Goal: Transaction & Acquisition: Purchase product/service

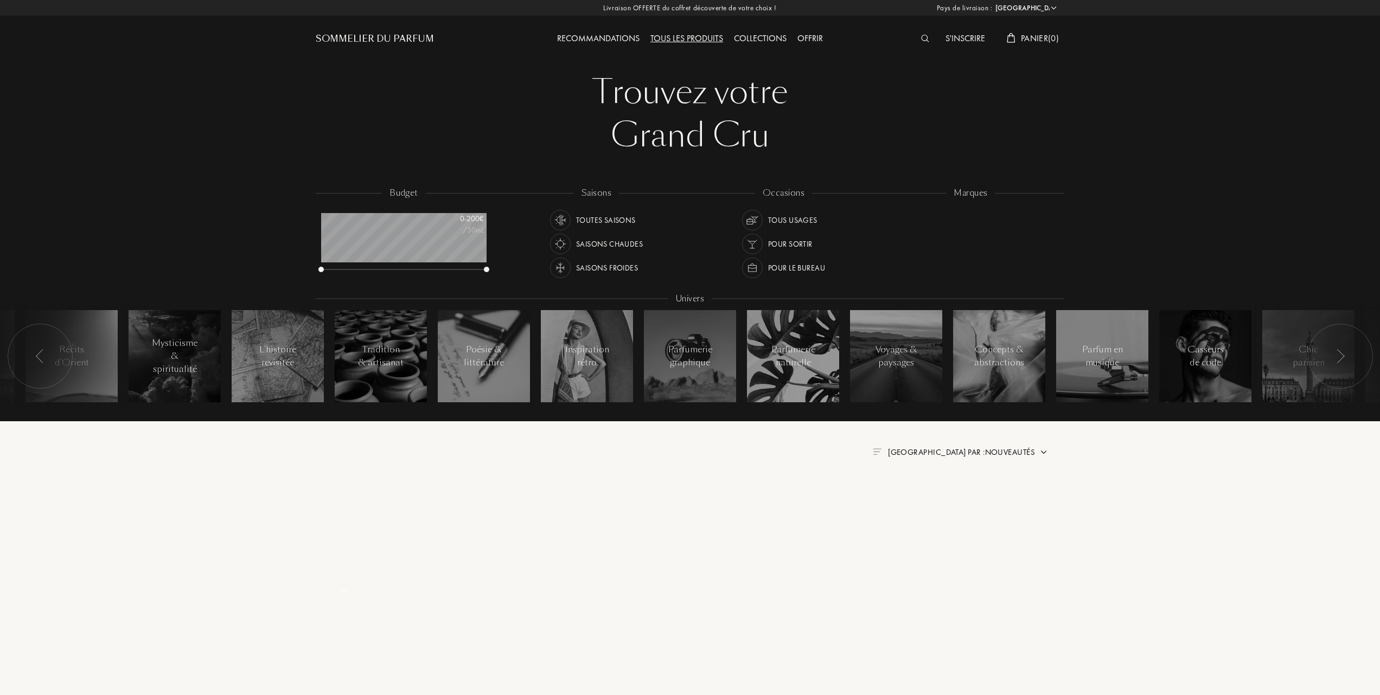
select select "FR"
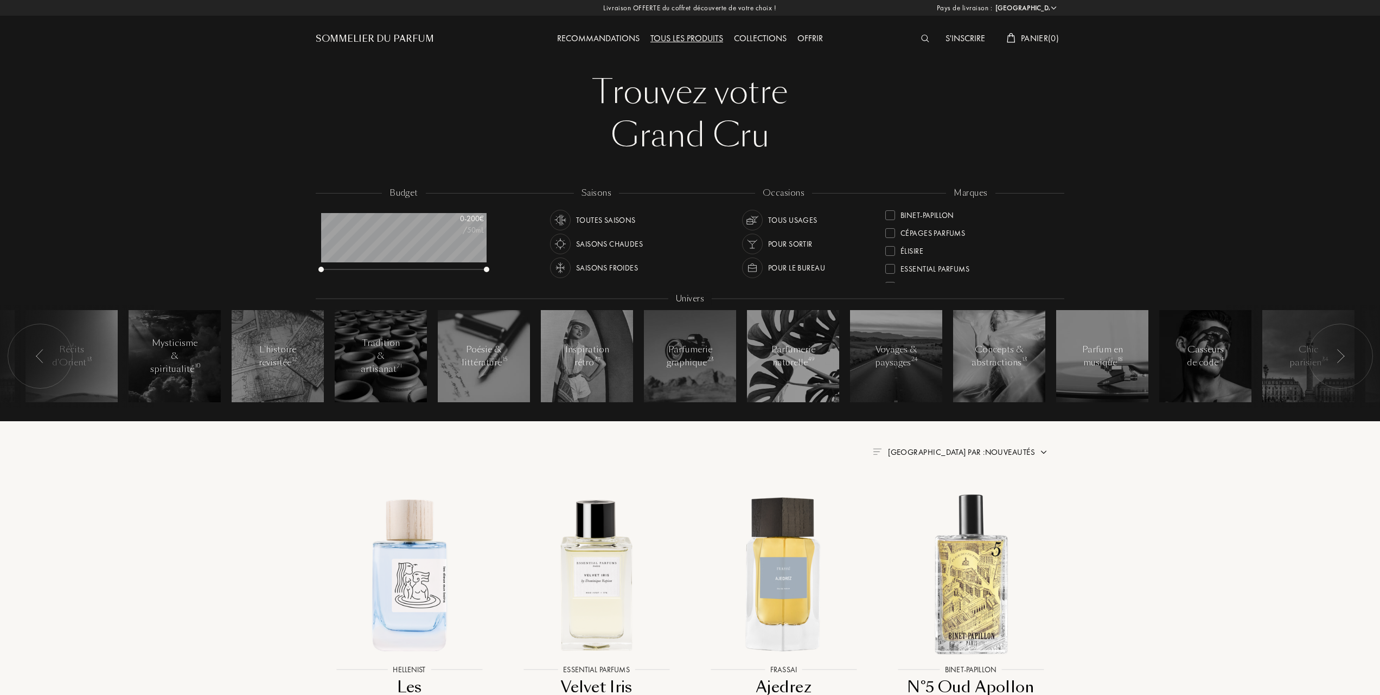
scroll to position [144, 0]
click at [890, 228] on div at bounding box center [890, 233] width 10 height 10
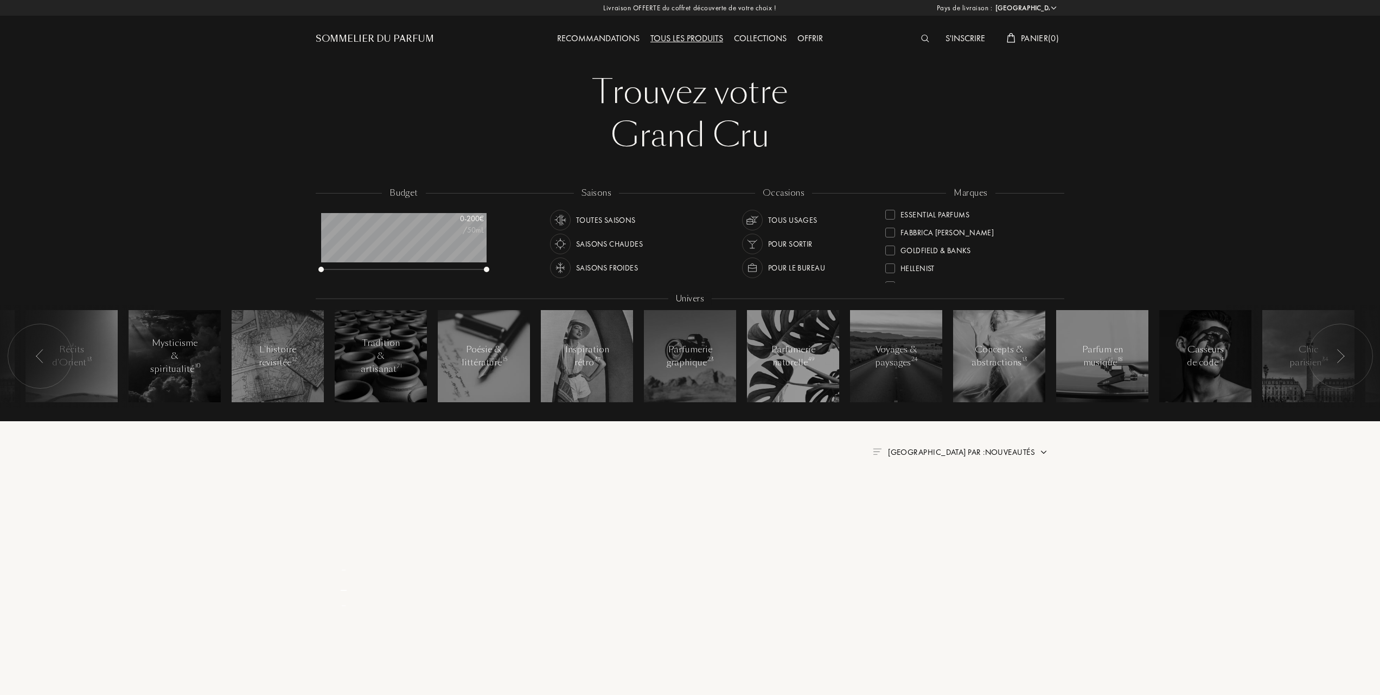
scroll to position [0, 0]
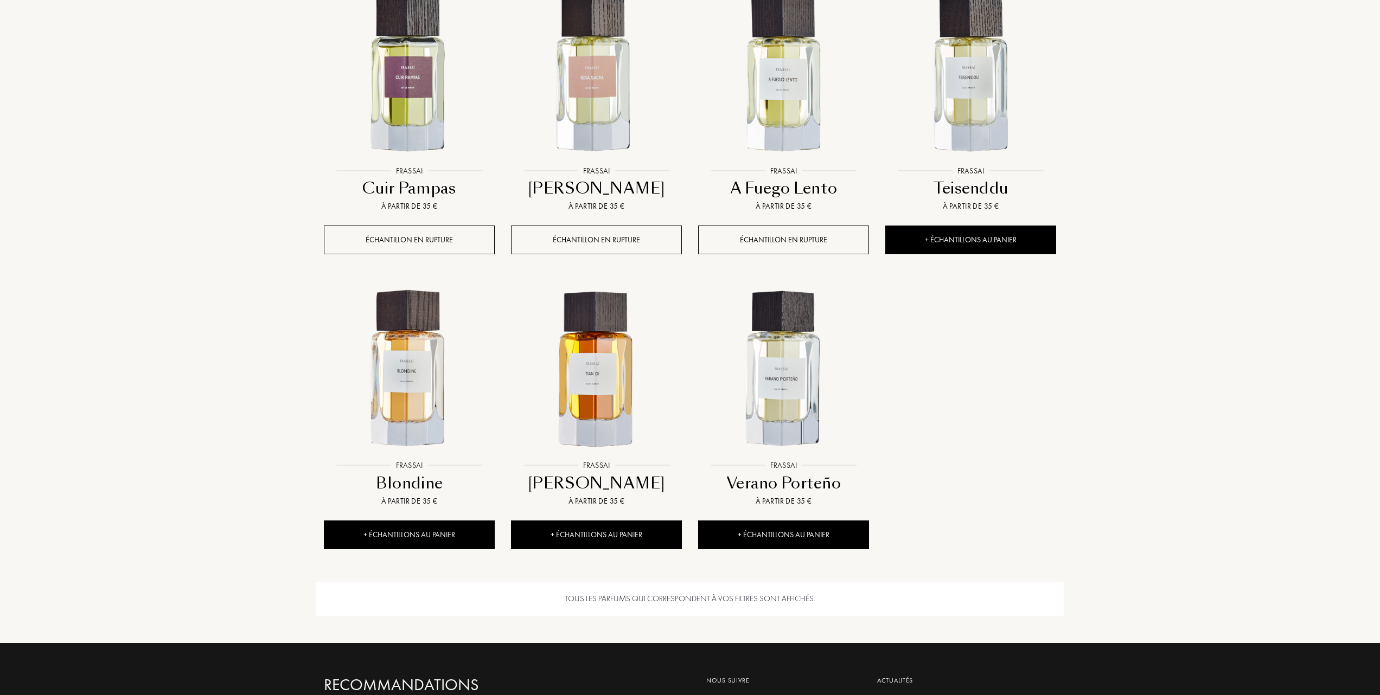
scroll to position [795, 0]
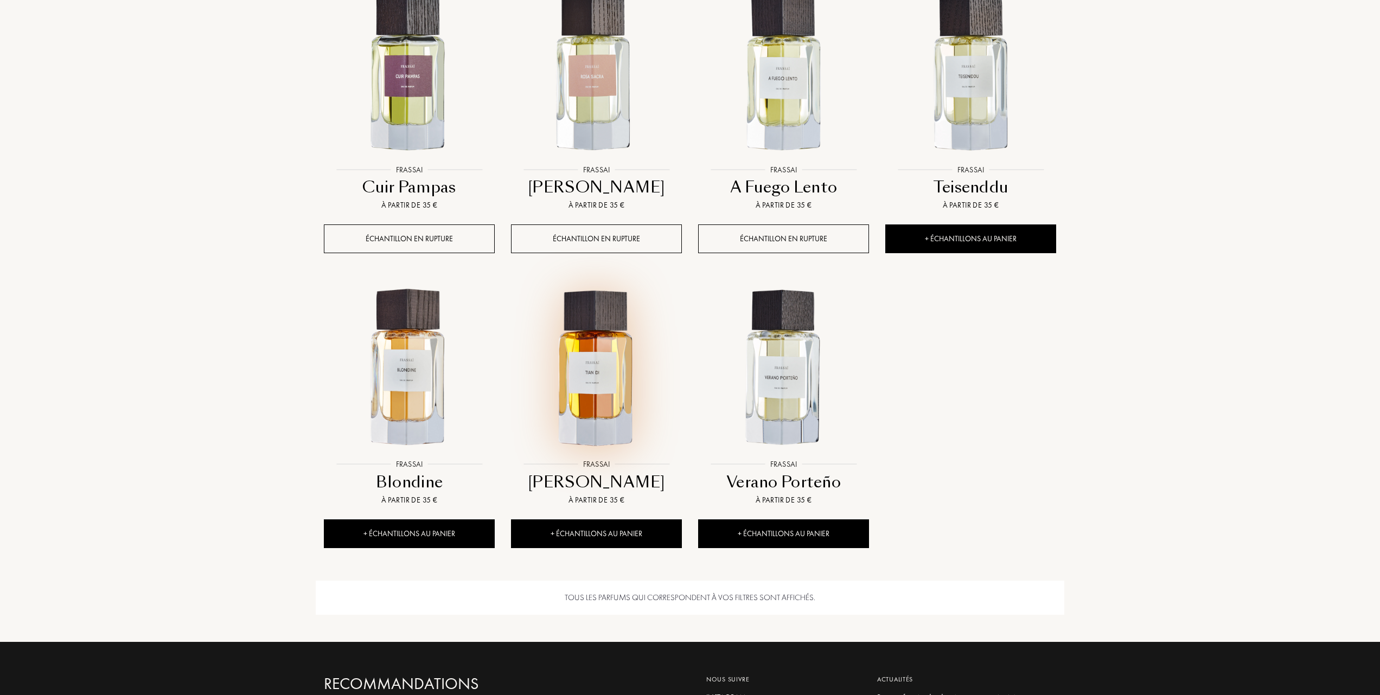
click at [597, 380] on img at bounding box center [596, 368] width 169 height 169
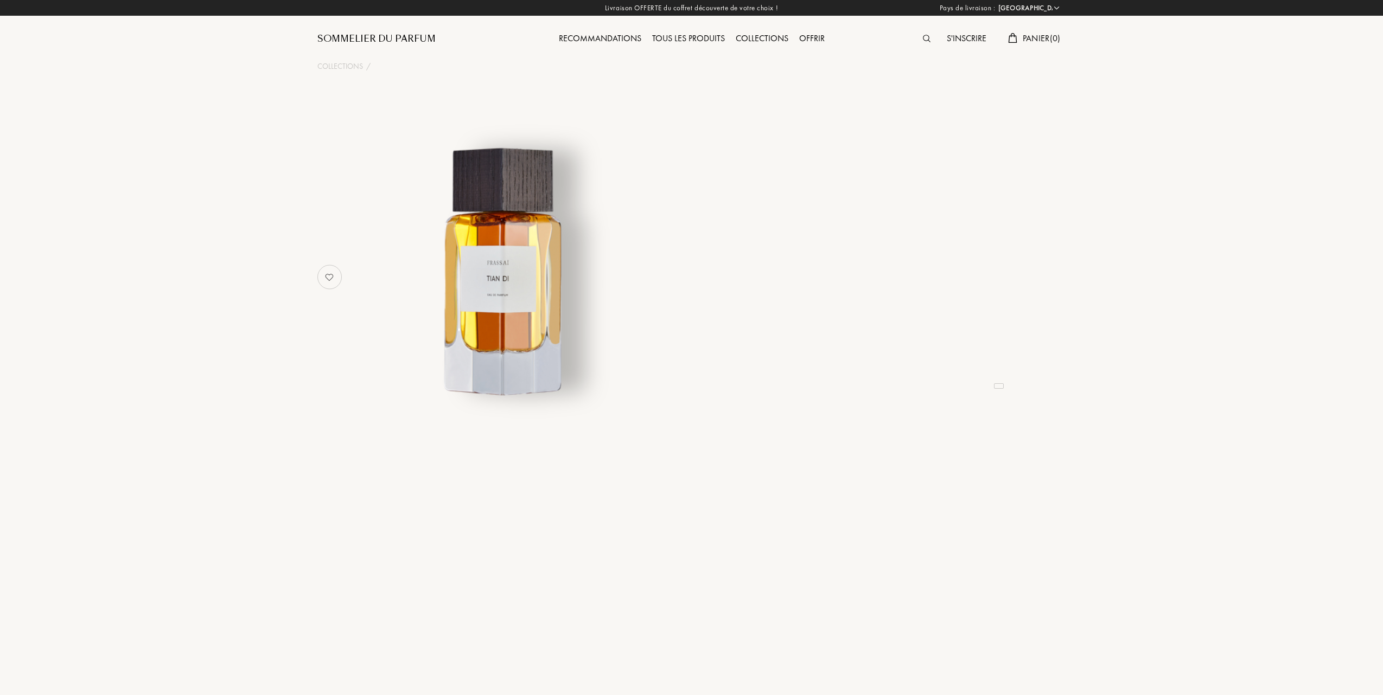
select select "FR"
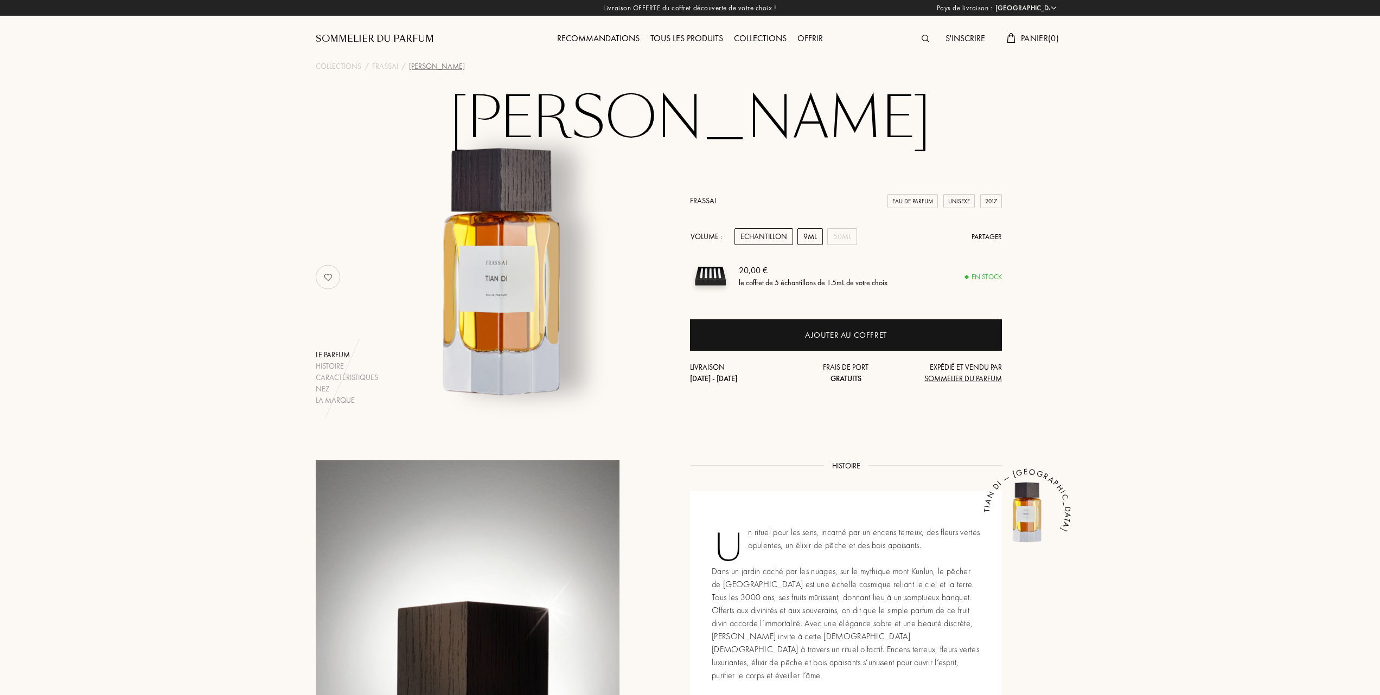
click at [810, 238] on div "9mL" at bounding box center [809, 236] width 25 height 17
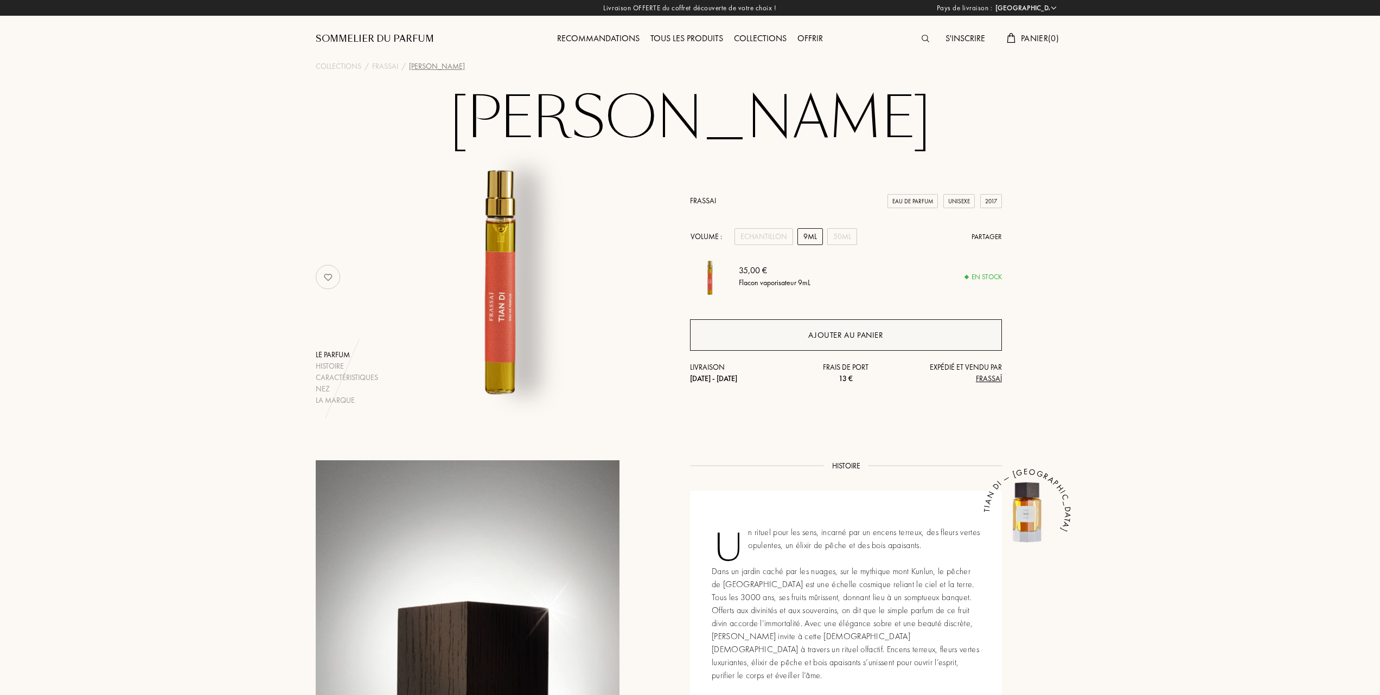
click at [801, 333] on div "Ajouter au panier" at bounding box center [846, 334] width 312 height 31
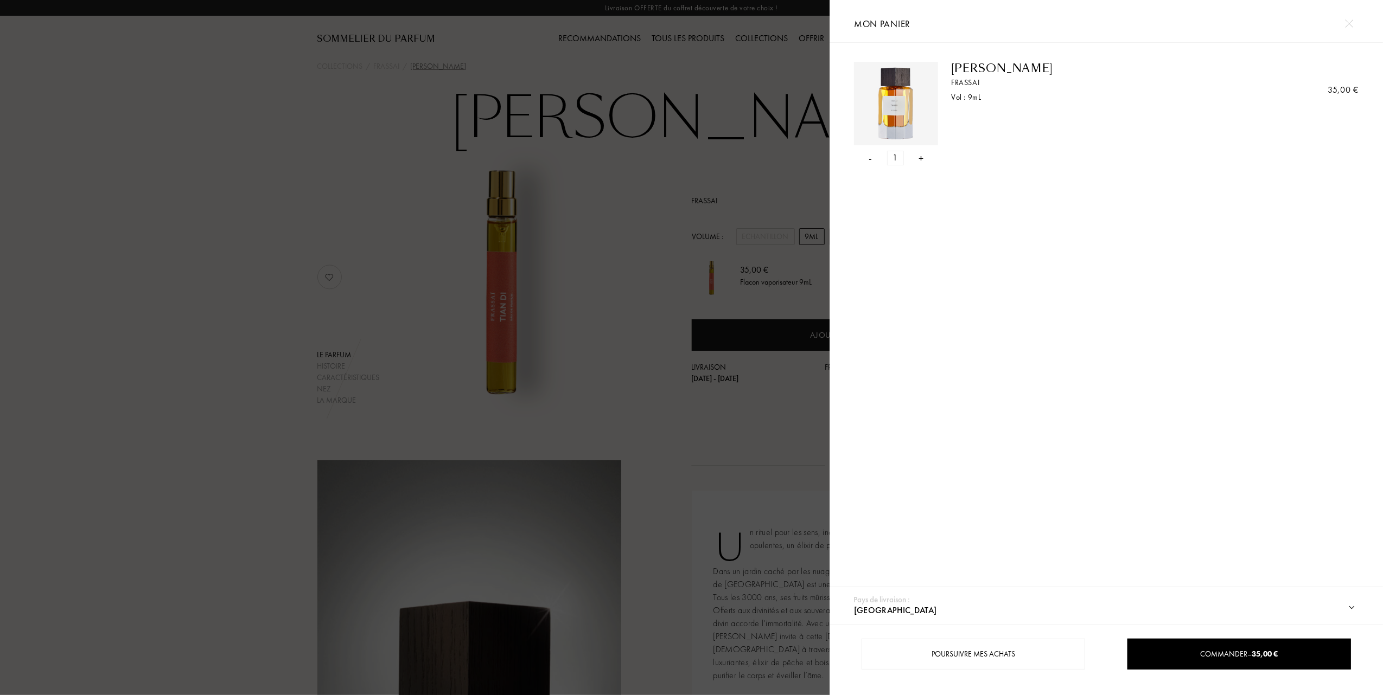
click at [918, 158] on div "+" at bounding box center [920, 158] width 5 height 15
click at [1186, 651] on div "Commander – 70,00 €" at bounding box center [1239, 654] width 222 height 11
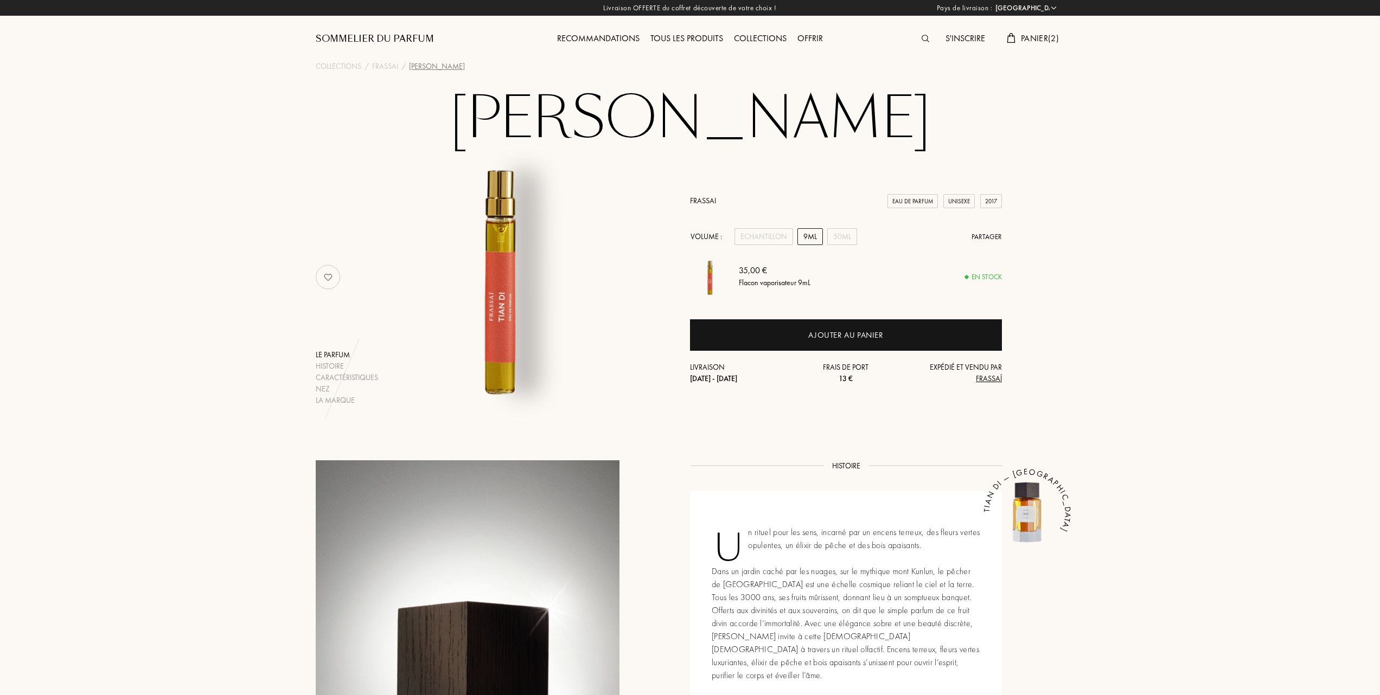
click at [1036, 38] on span "Panier ( 2 )" at bounding box center [1040, 38] width 38 height 11
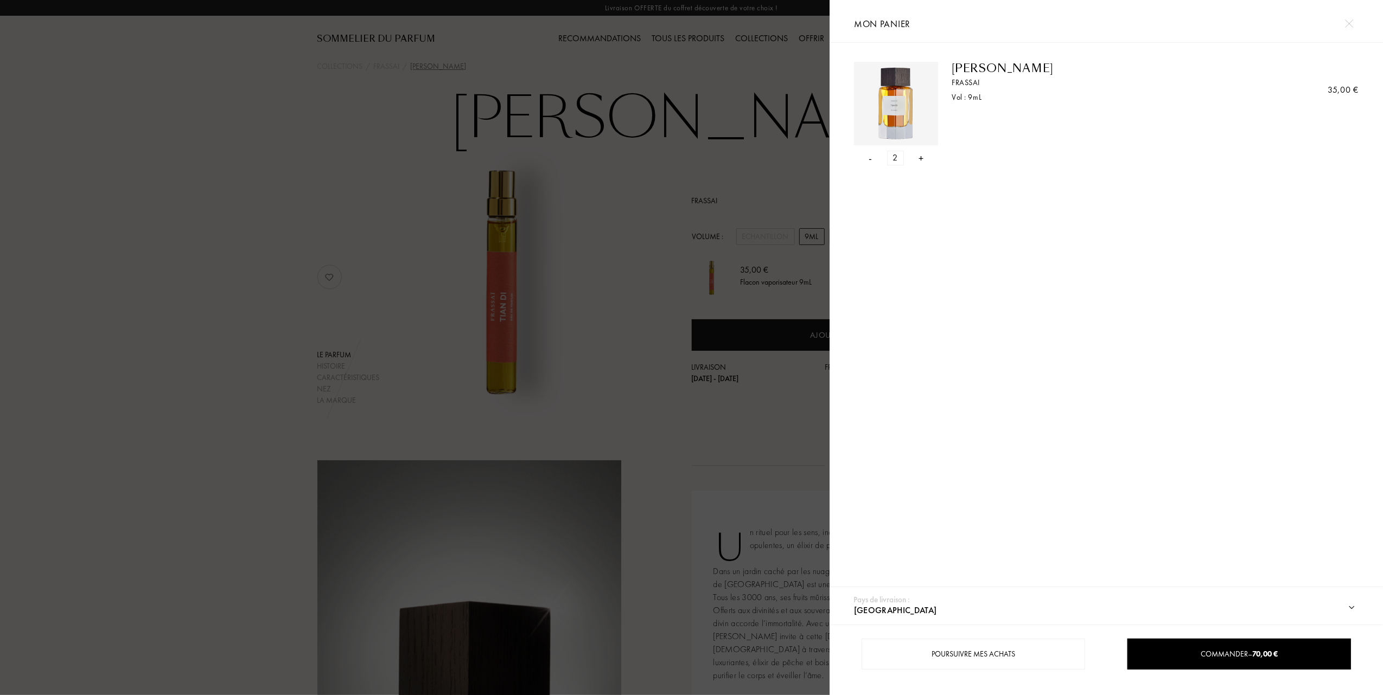
click at [869, 159] on div "-" at bounding box center [870, 158] width 3 height 15
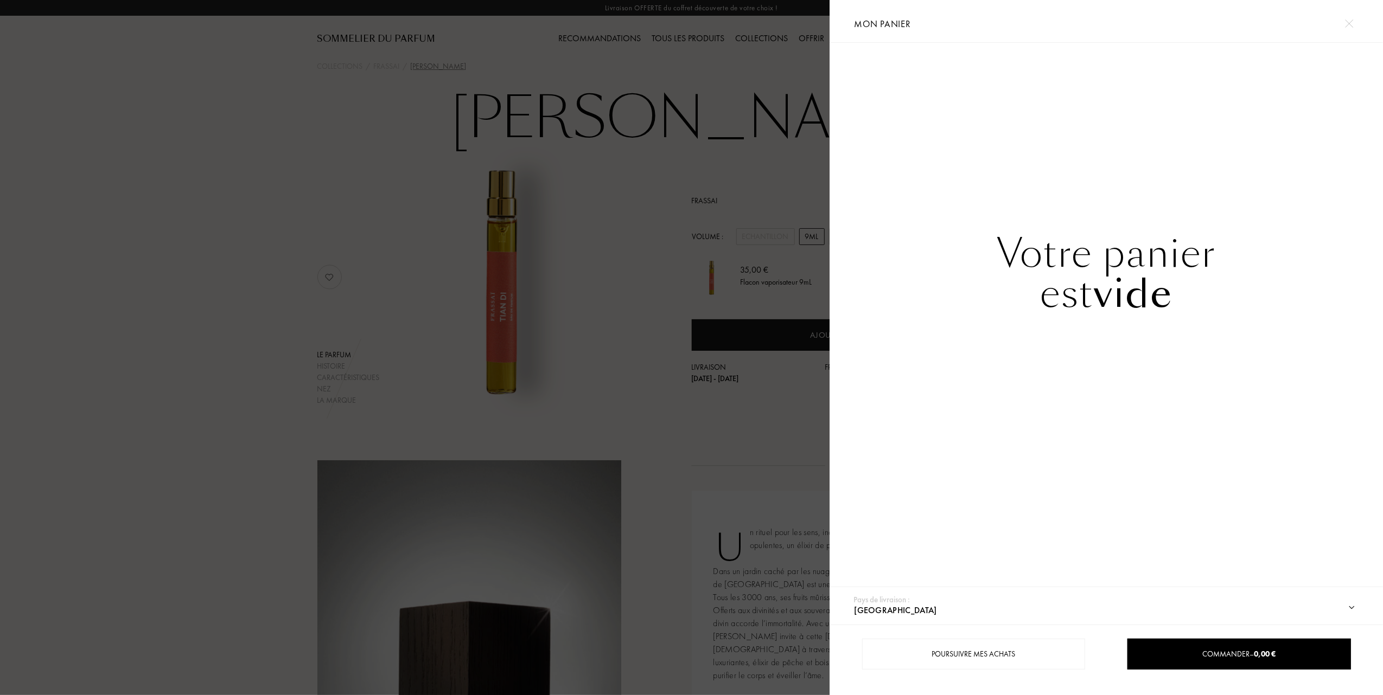
click at [135, 178] on div at bounding box center [414, 347] width 829 height 695
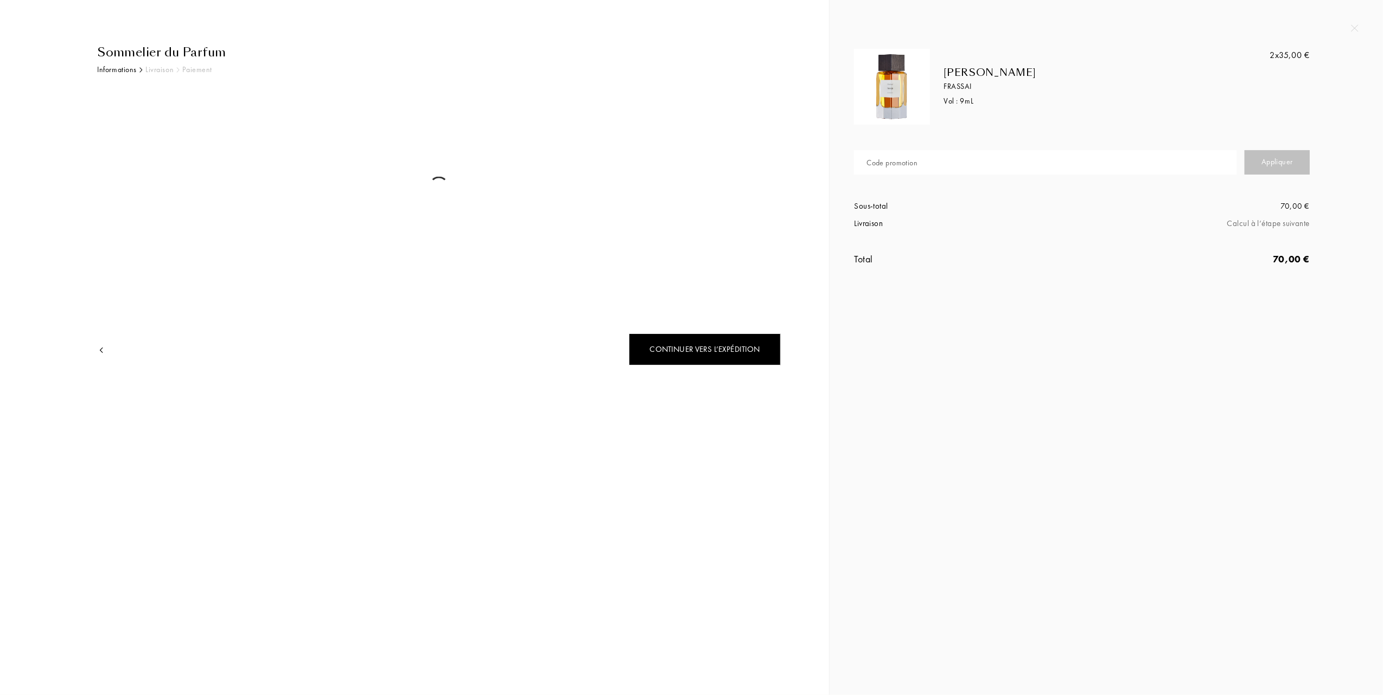
select select "FR"
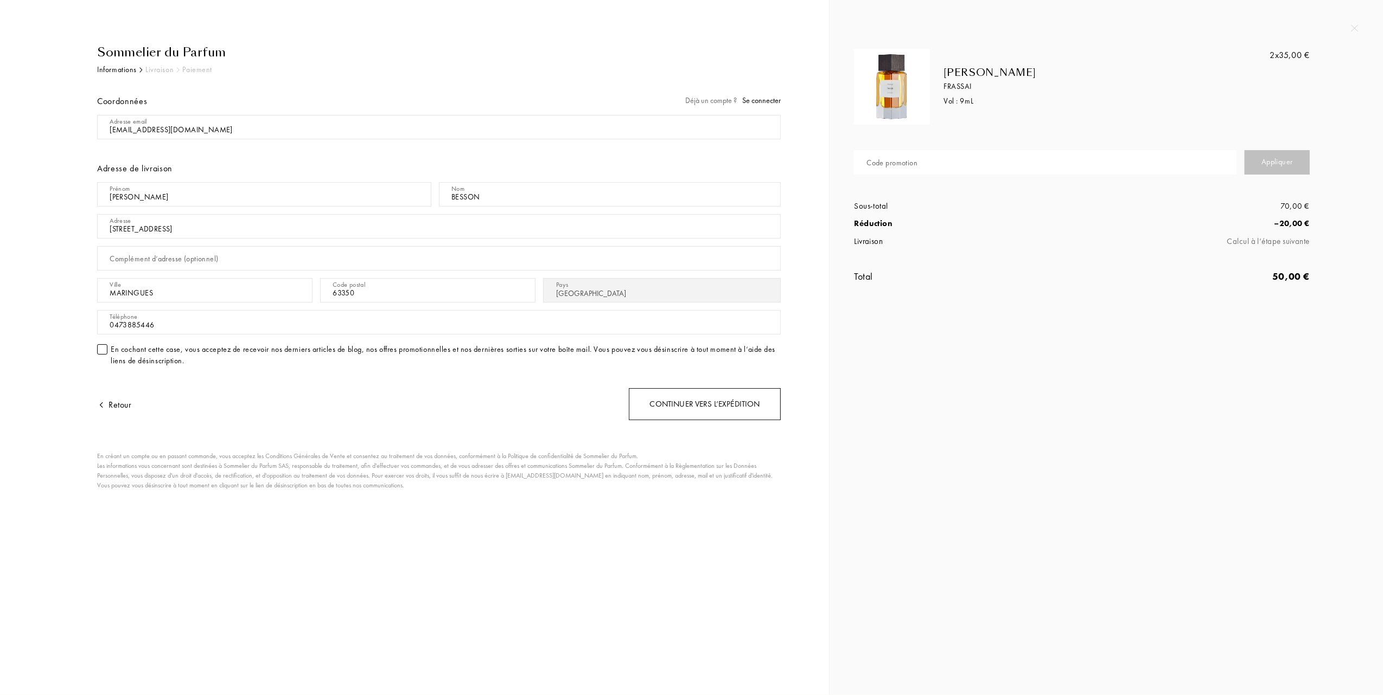
click at [711, 409] on div "Continuer vers l’expédition" at bounding box center [705, 404] width 152 height 32
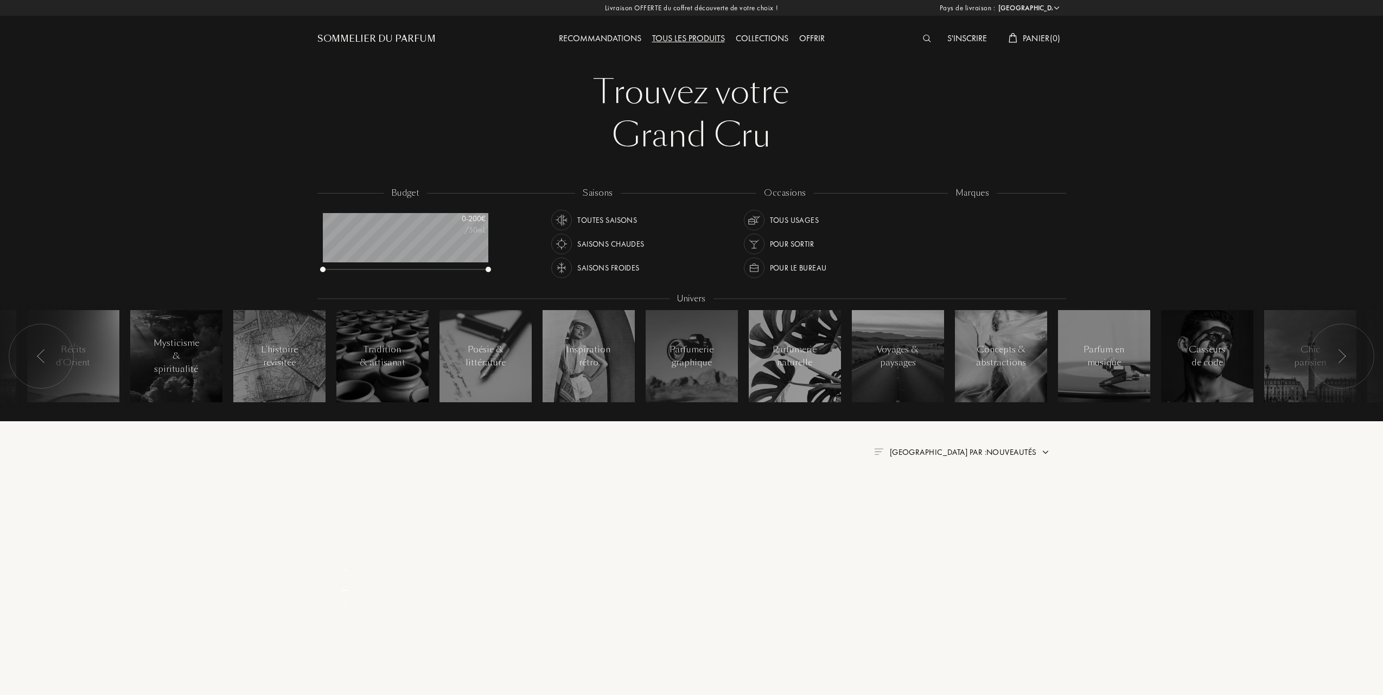
select select "FR"
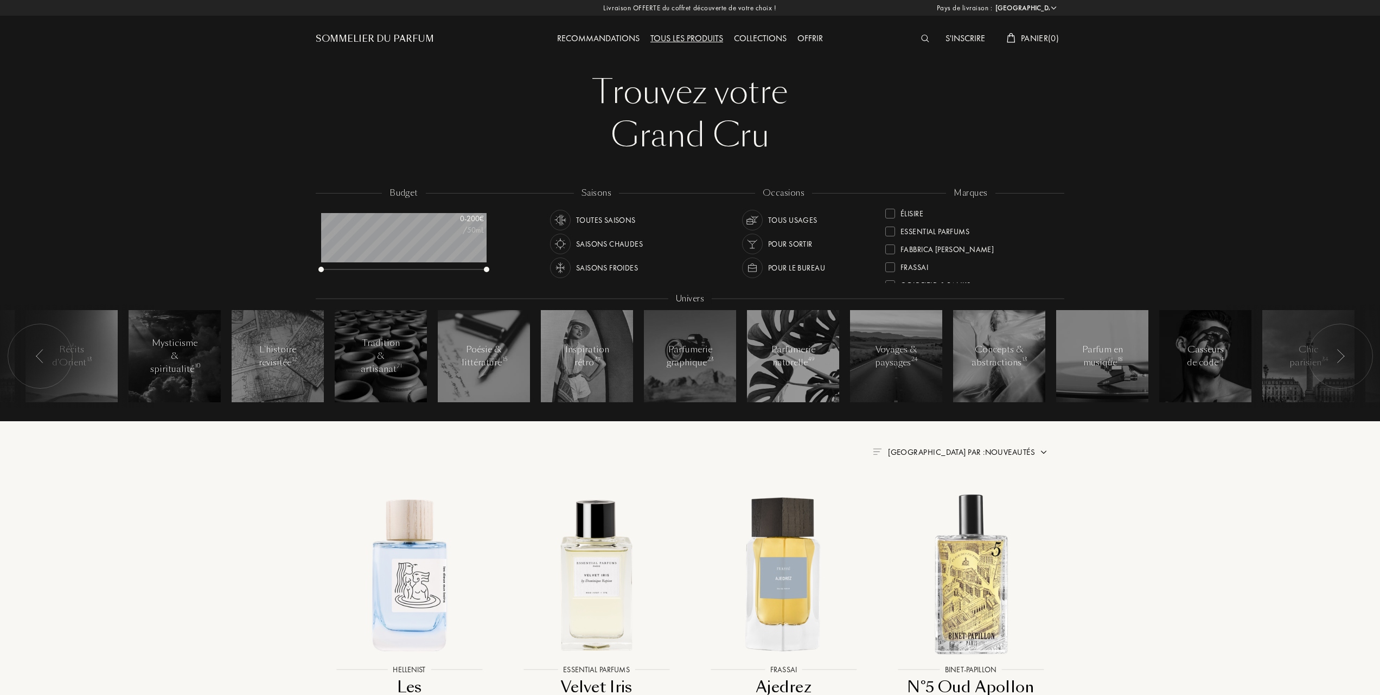
scroll to position [144, 0]
click at [894, 246] on div at bounding box center [890, 251] width 10 height 10
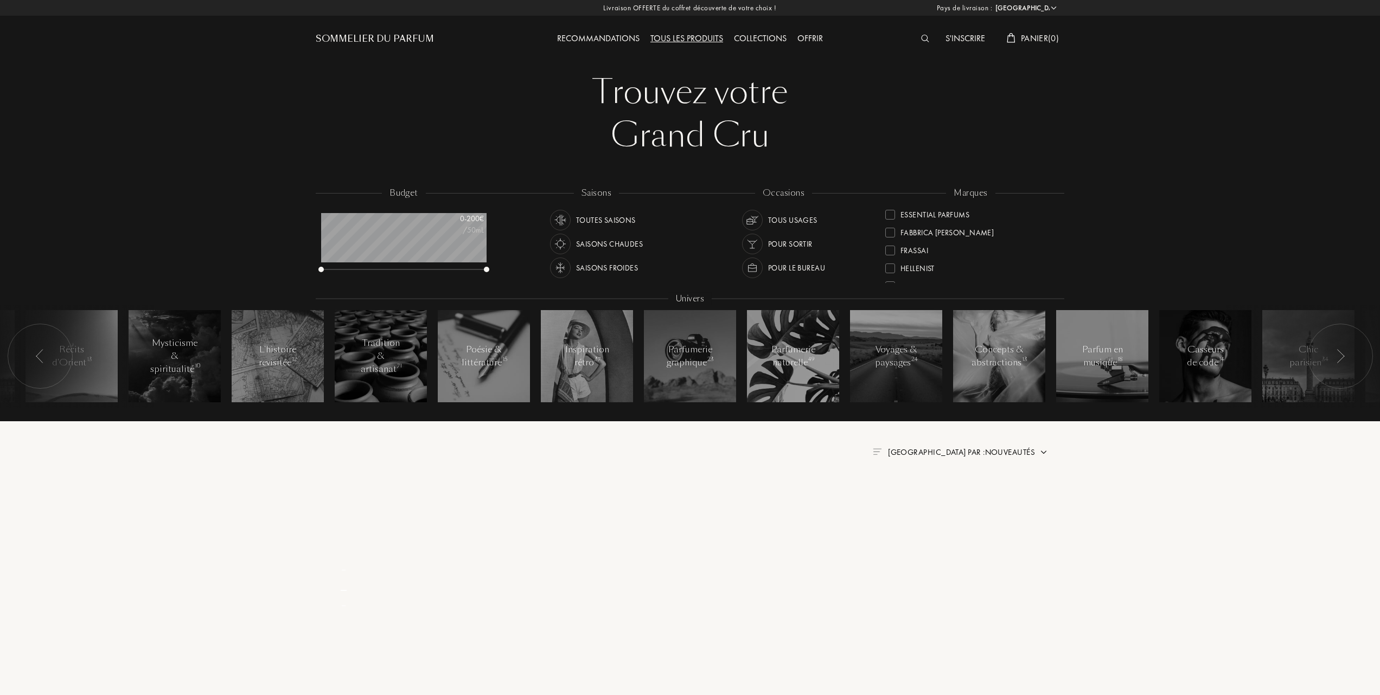
scroll to position [0, 0]
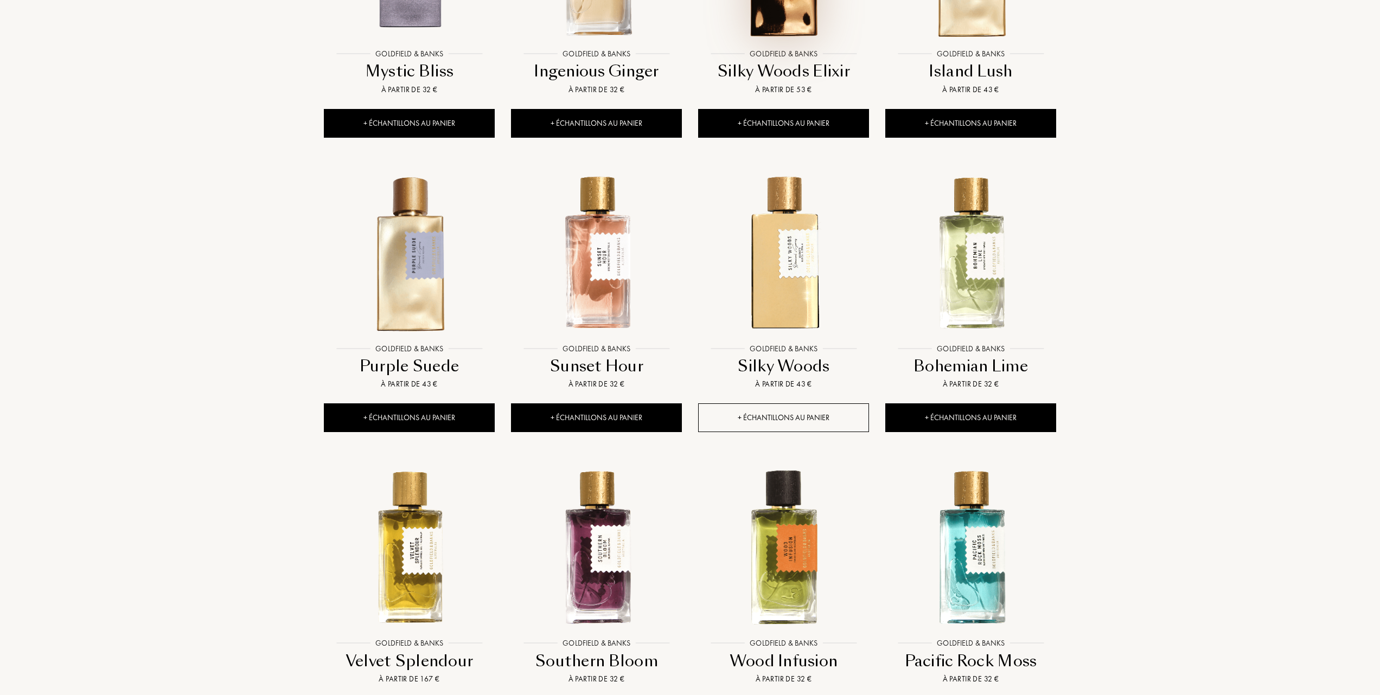
scroll to position [651, 0]
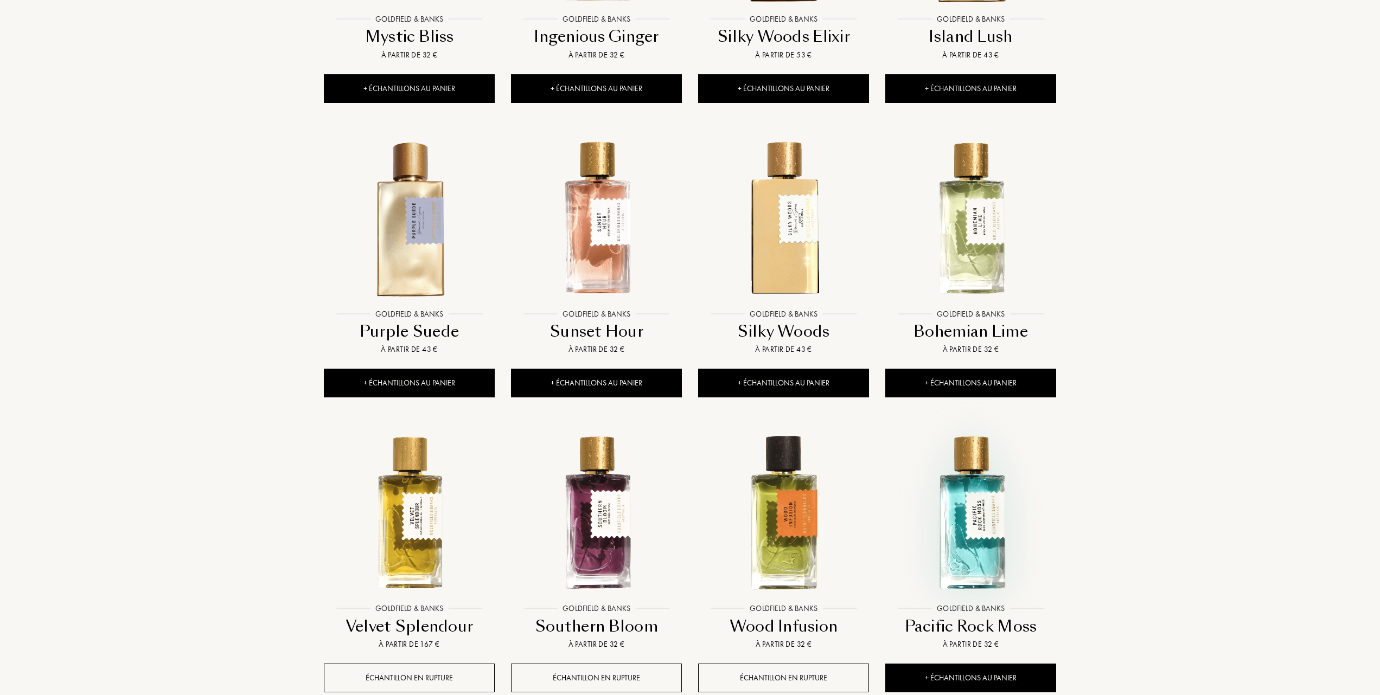
click at [961, 519] on img at bounding box center [970, 513] width 169 height 169
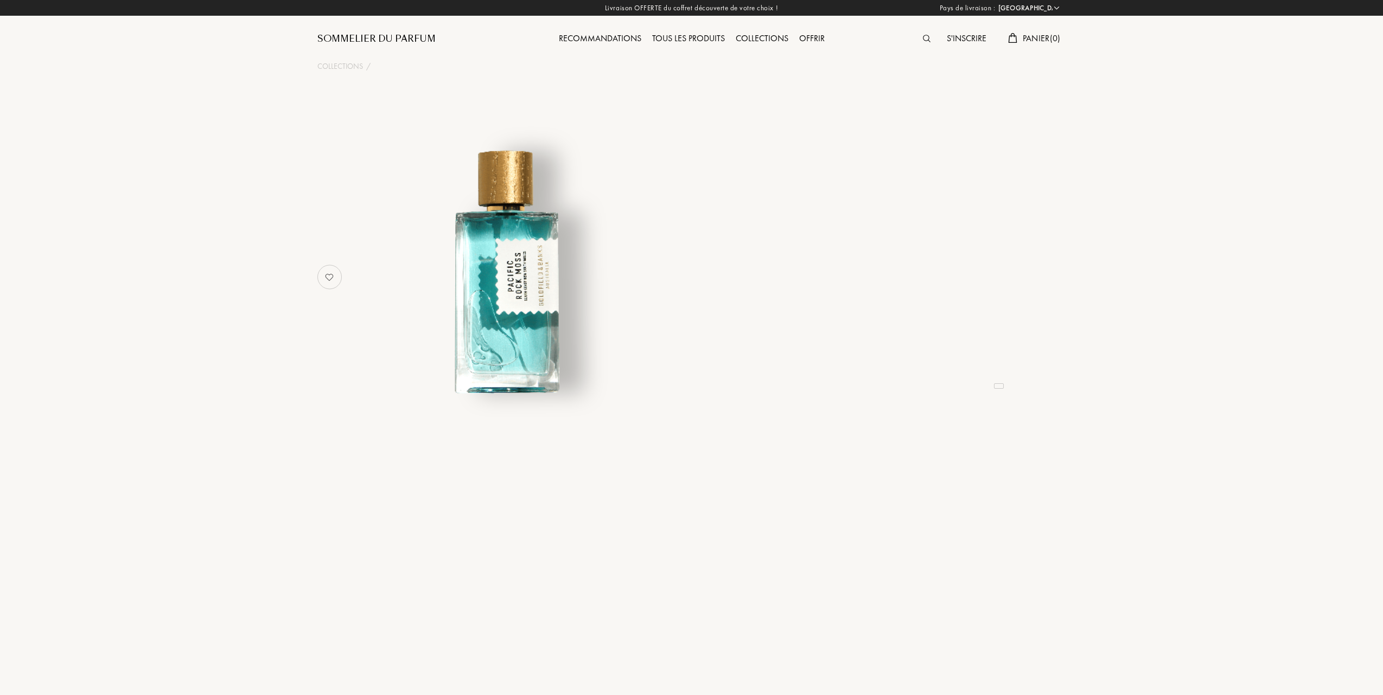
select select "FR"
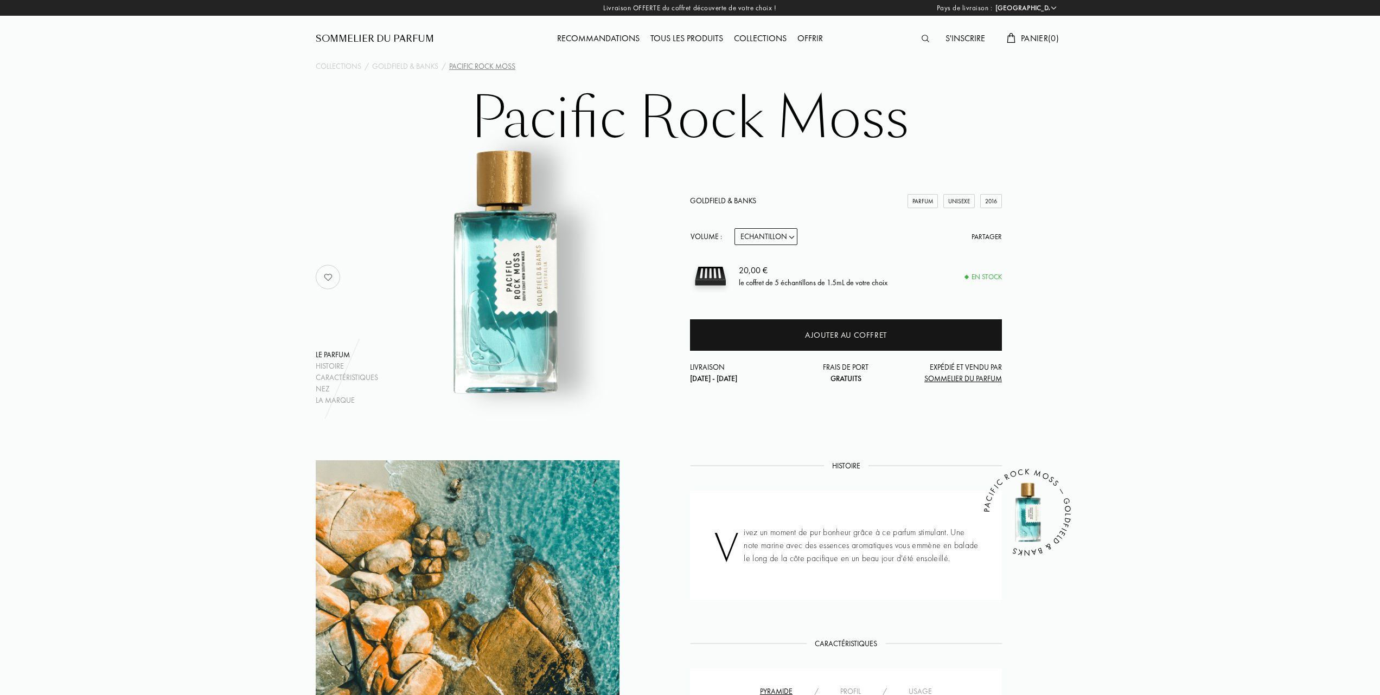
click at [792, 234] on select "Echantillon 10mL 50mL 100mL" at bounding box center [765, 236] width 63 height 17
select select "1"
click at [734, 228] on select "Echantillon 10mL 50mL 100mL" at bounding box center [765, 236] width 63 height 17
select select "1"
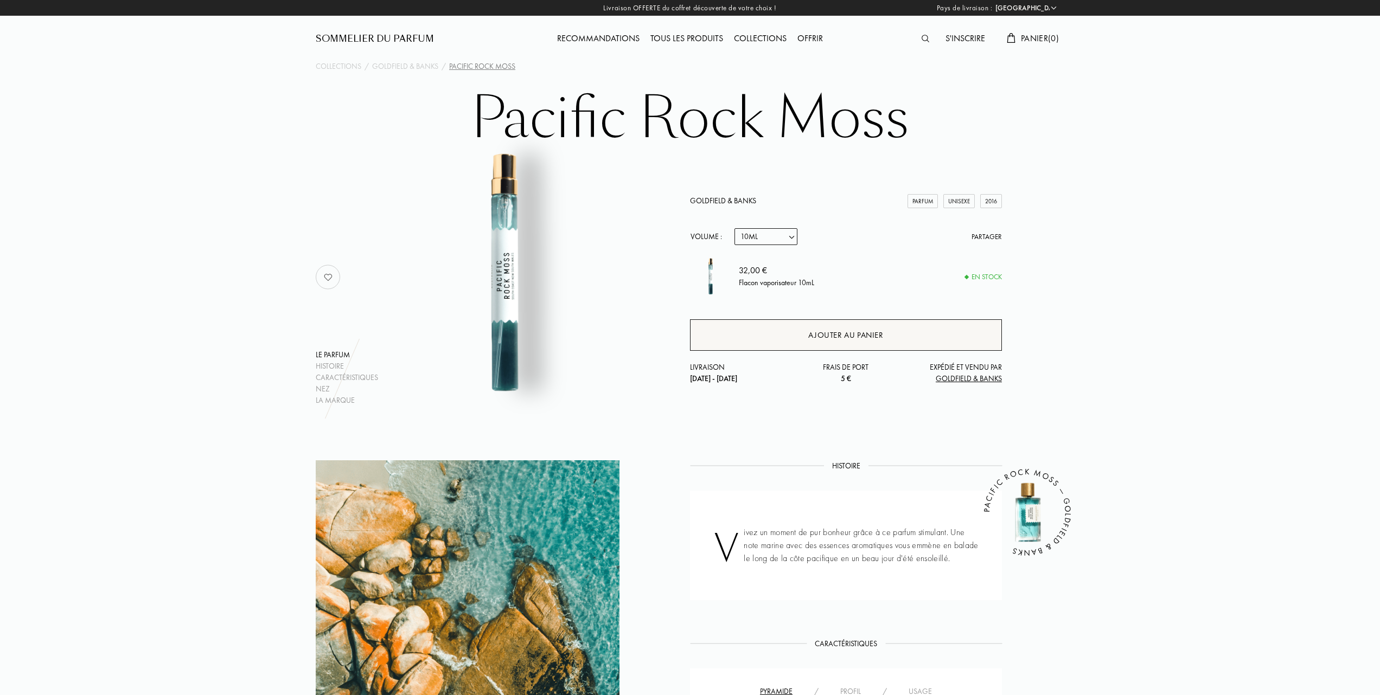
click at [831, 332] on div "Ajouter au panier" at bounding box center [845, 335] width 75 height 12
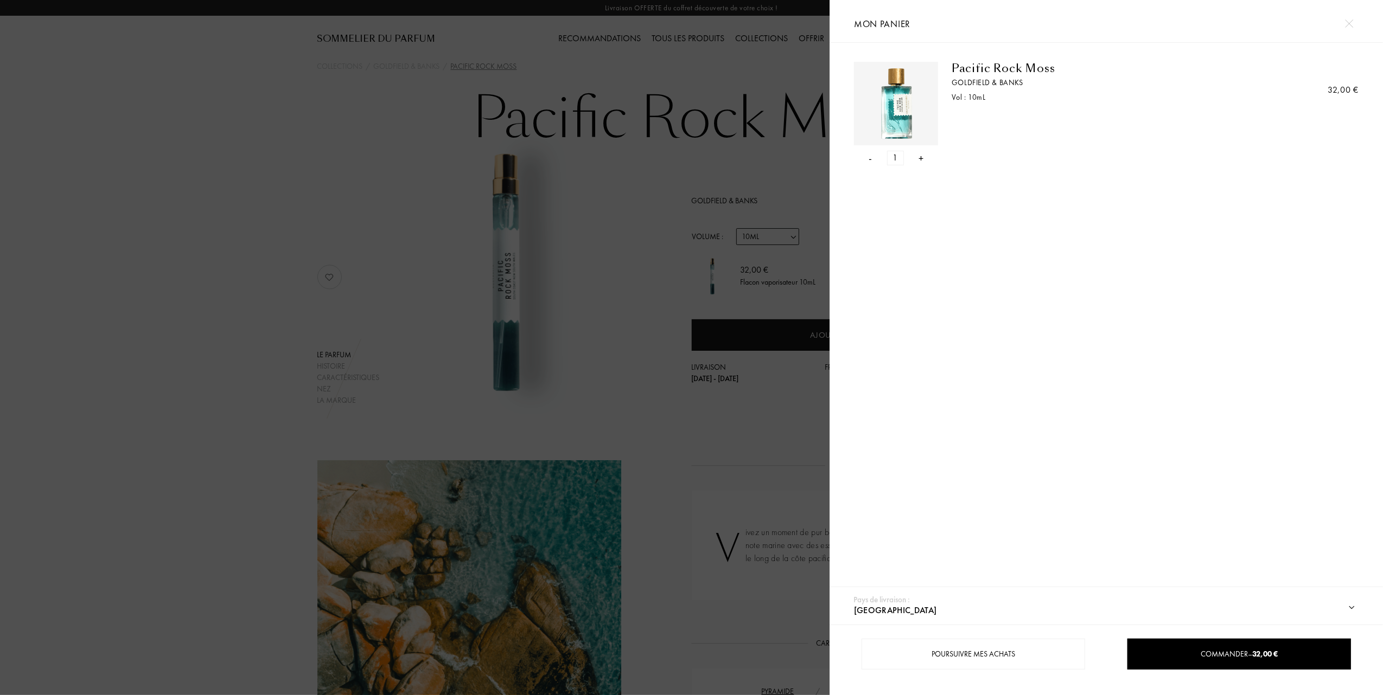
click at [924, 158] on div "- 1 +" at bounding box center [896, 158] width 84 height 15
click at [920, 158] on div "+" at bounding box center [920, 158] width 5 height 15
click at [1172, 648] on div "Commander – 64,00 €" at bounding box center [1238, 654] width 223 height 31
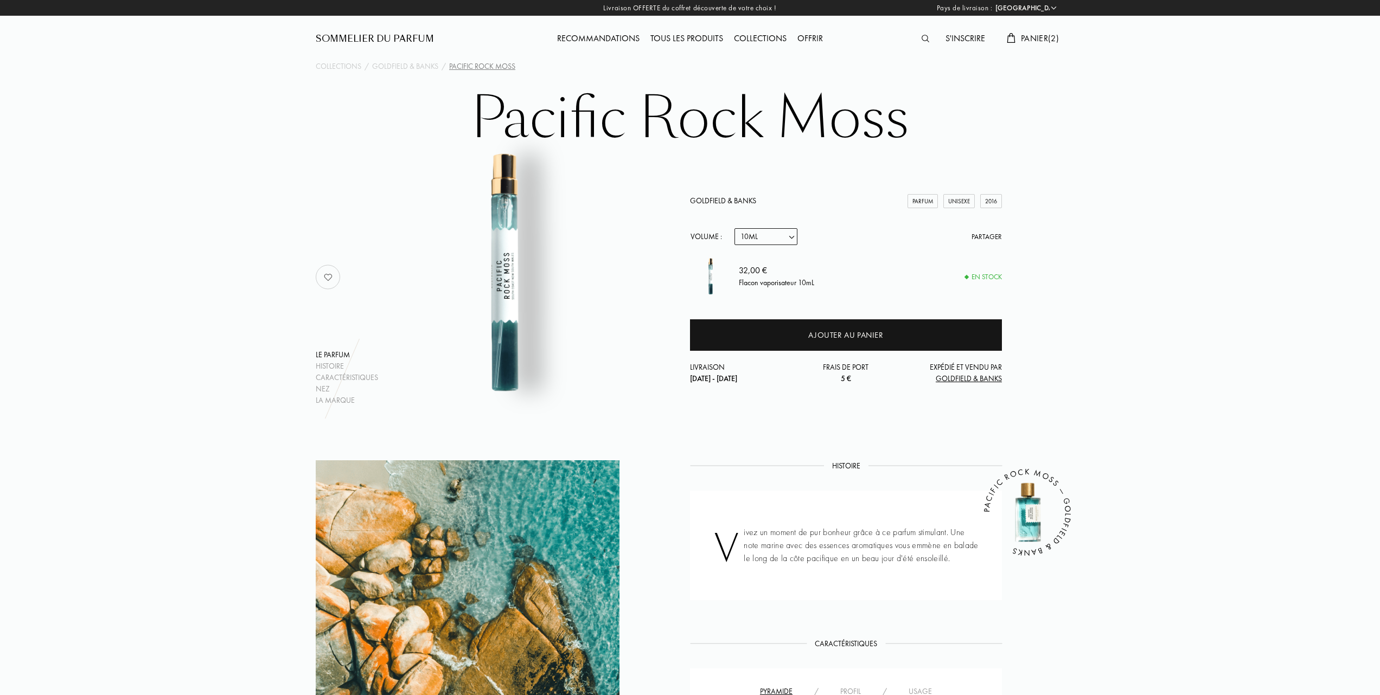
click at [1029, 36] on span "Panier ( 2 )" at bounding box center [1040, 38] width 38 height 11
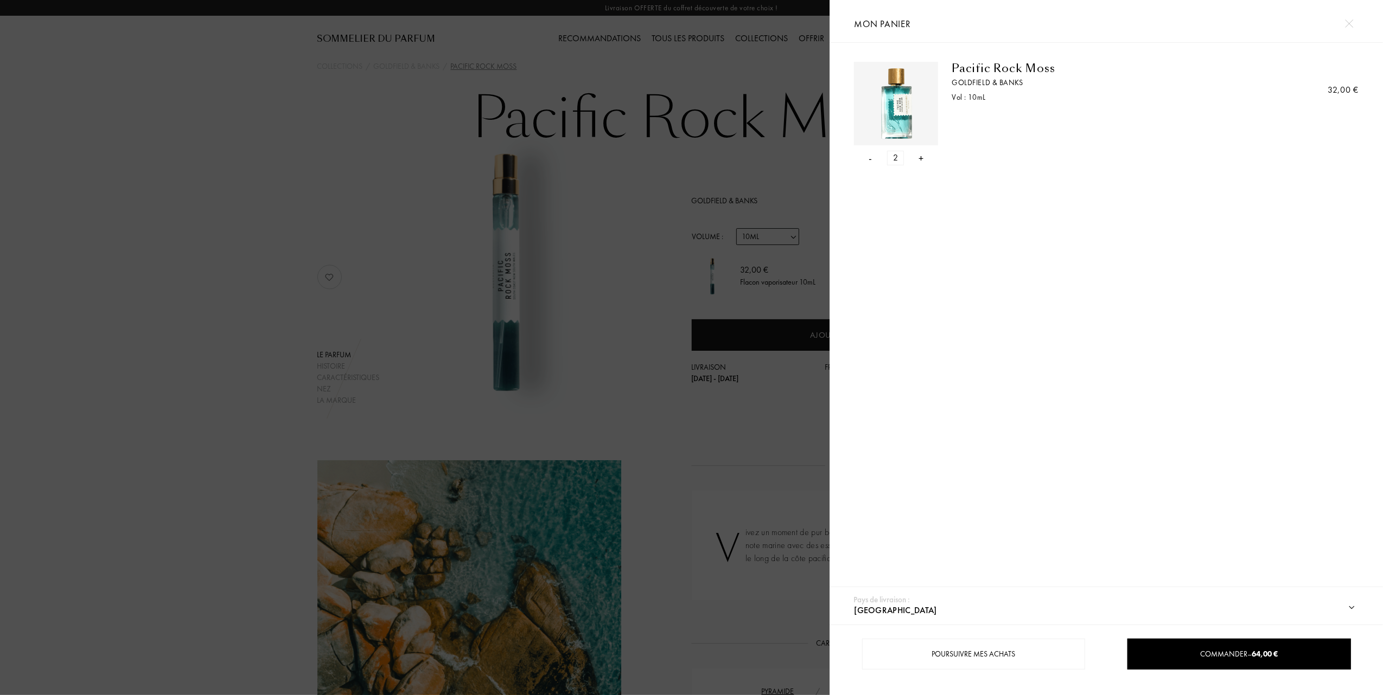
click at [869, 155] on div "-" at bounding box center [870, 158] width 3 height 15
click at [872, 158] on div "- 1 +" at bounding box center [896, 158] width 84 height 15
click at [1348, 23] on img at bounding box center [1349, 24] width 8 height 8
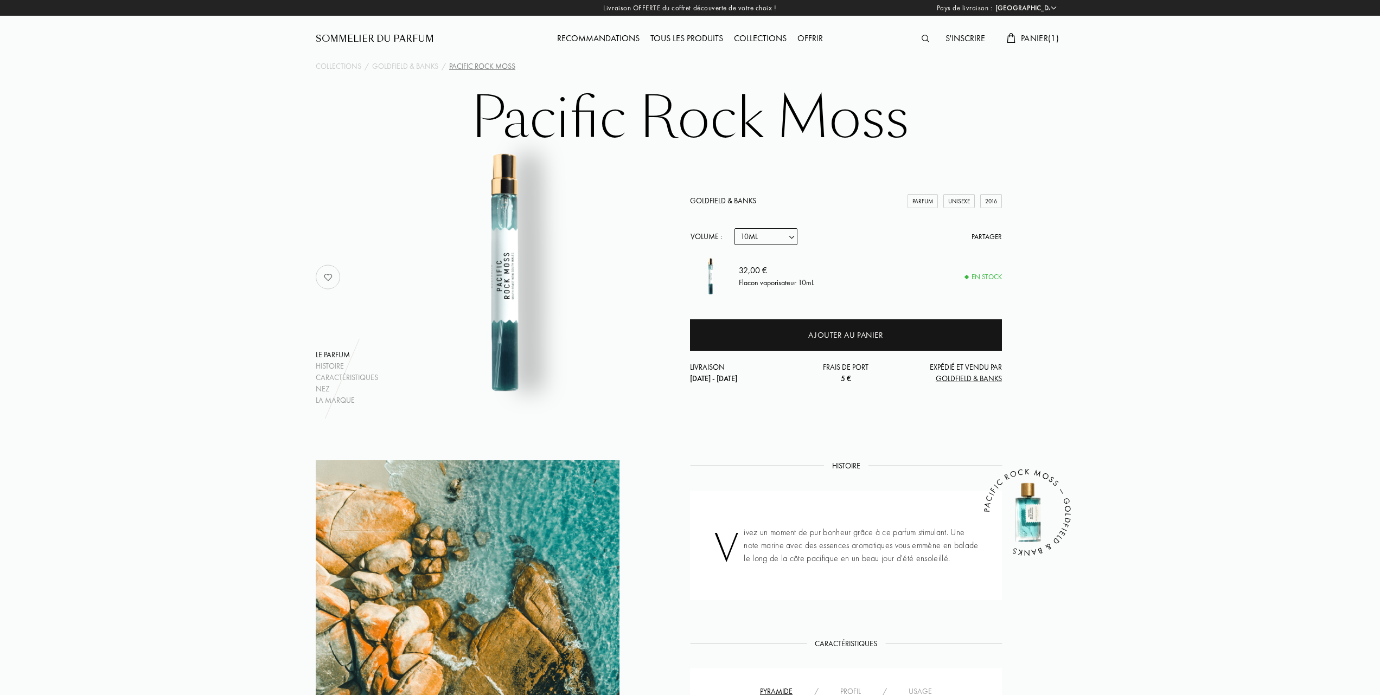
click at [1025, 37] on span "Panier ( 1 )" at bounding box center [1040, 38] width 38 height 11
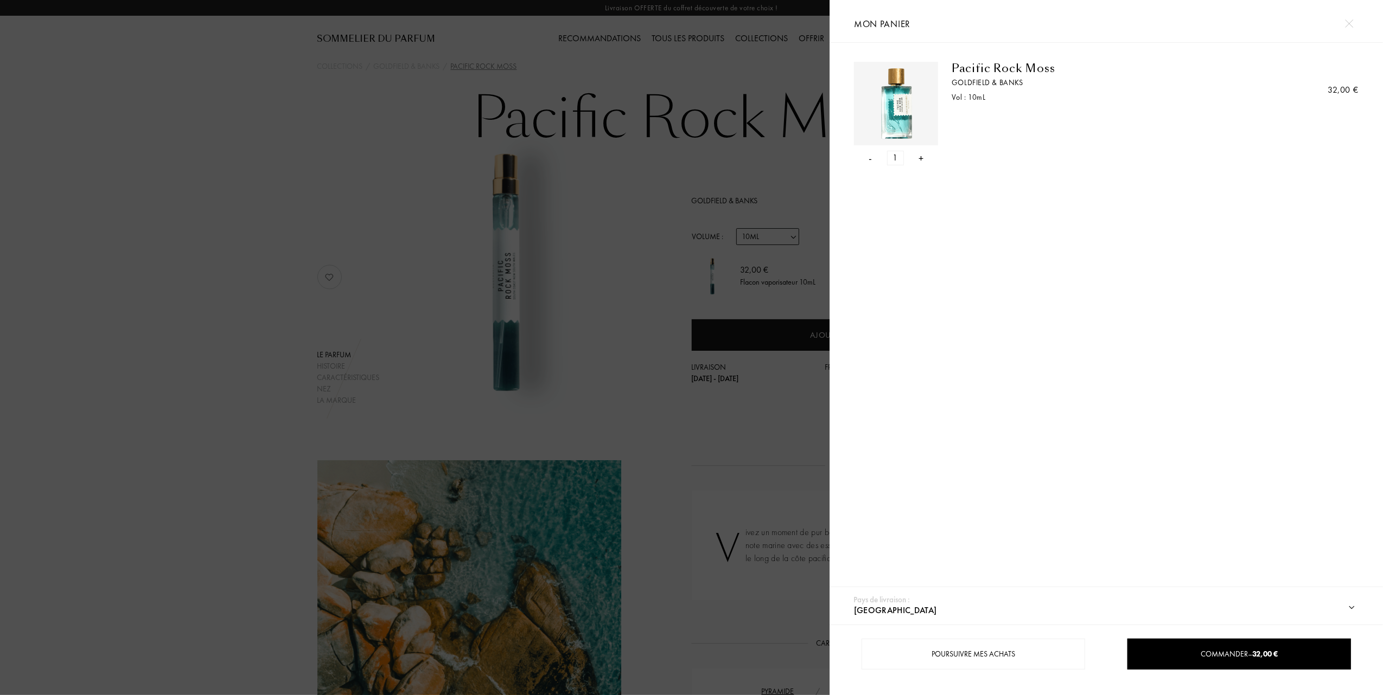
click at [266, 161] on div at bounding box center [414, 347] width 829 height 695
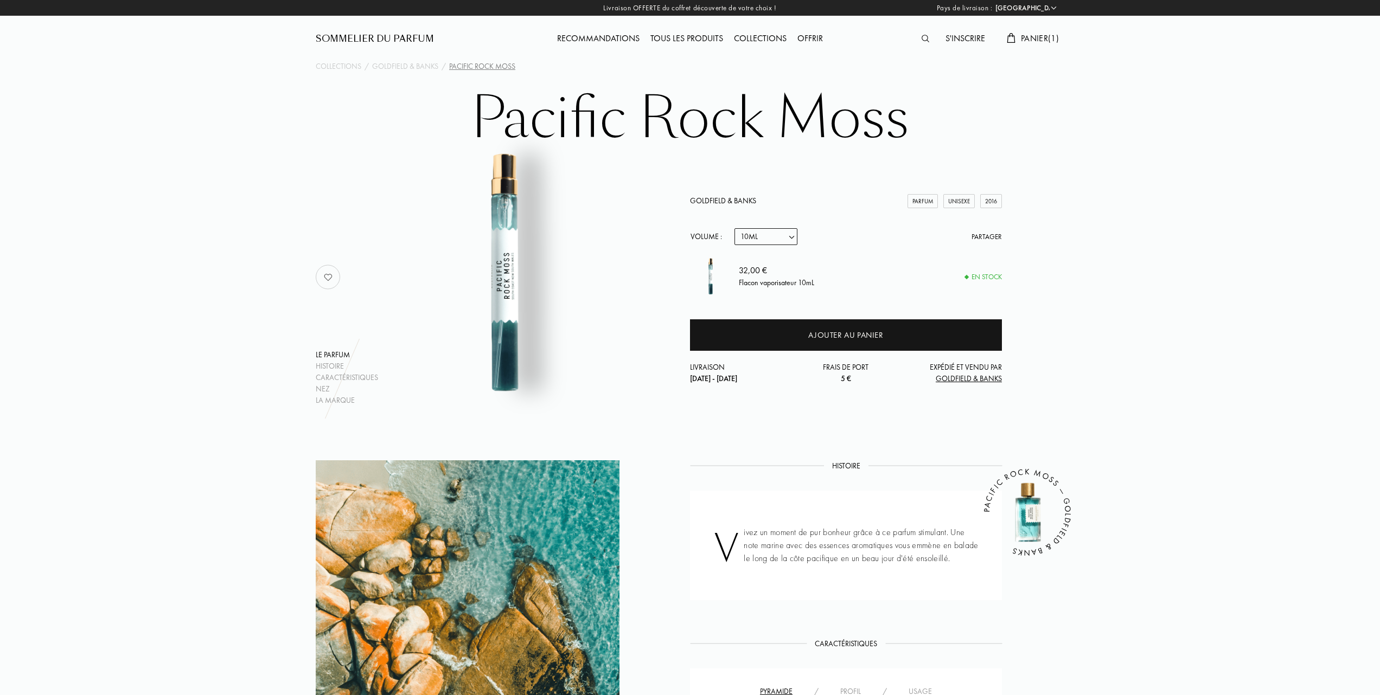
click at [1001, 37] on div "Panier ( 1 )" at bounding box center [1032, 39] width 63 height 14
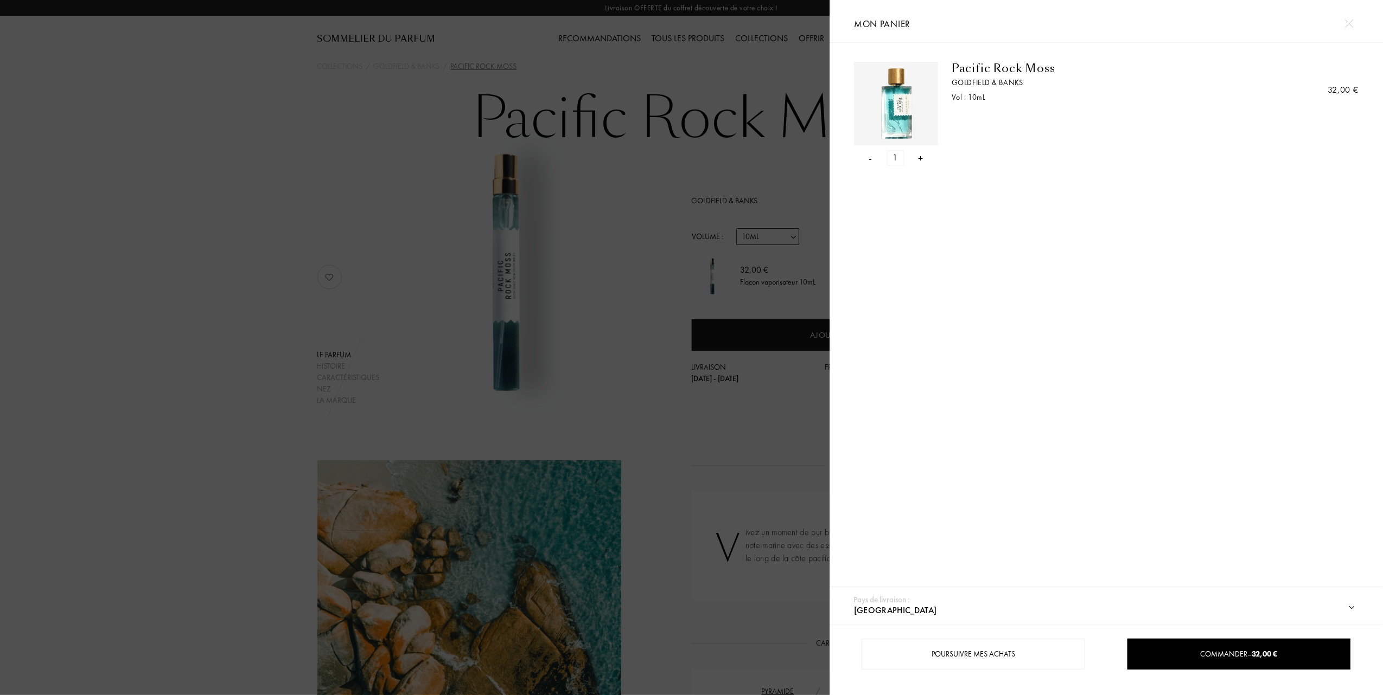
click at [867, 159] on div "- 1 +" at bounding box center [896, 158] width 84 height 15
click at [869, 155] on div "-" at bounding box center [870, 158] width 3 height 15
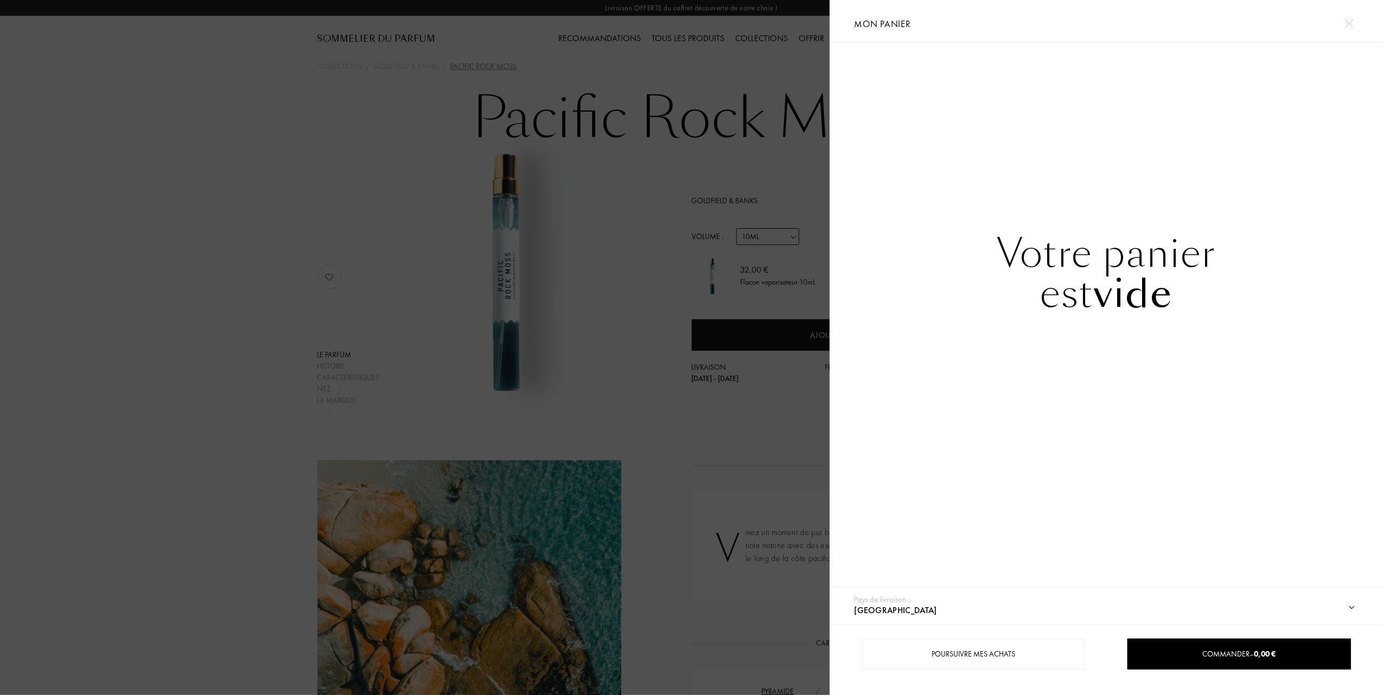
click at [1352, 26] on img at bounding box center [1349, 24] width 8 height 8
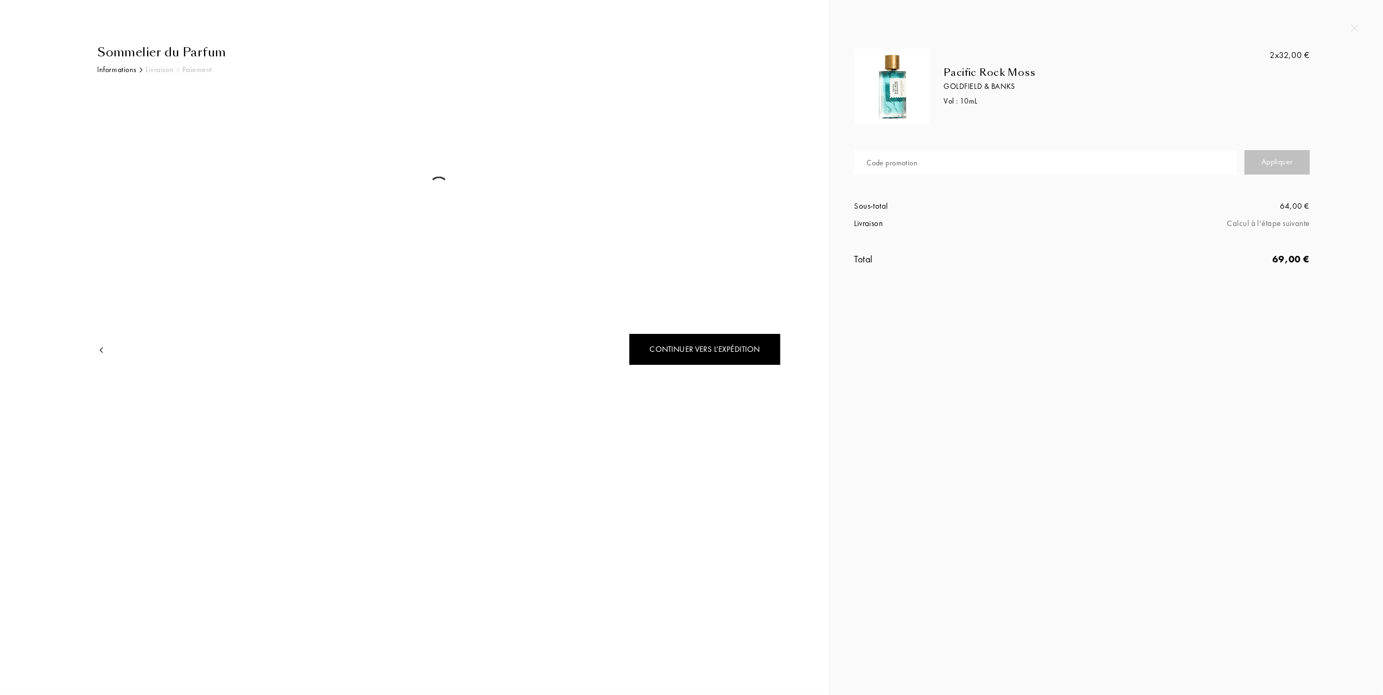
select select "FR"
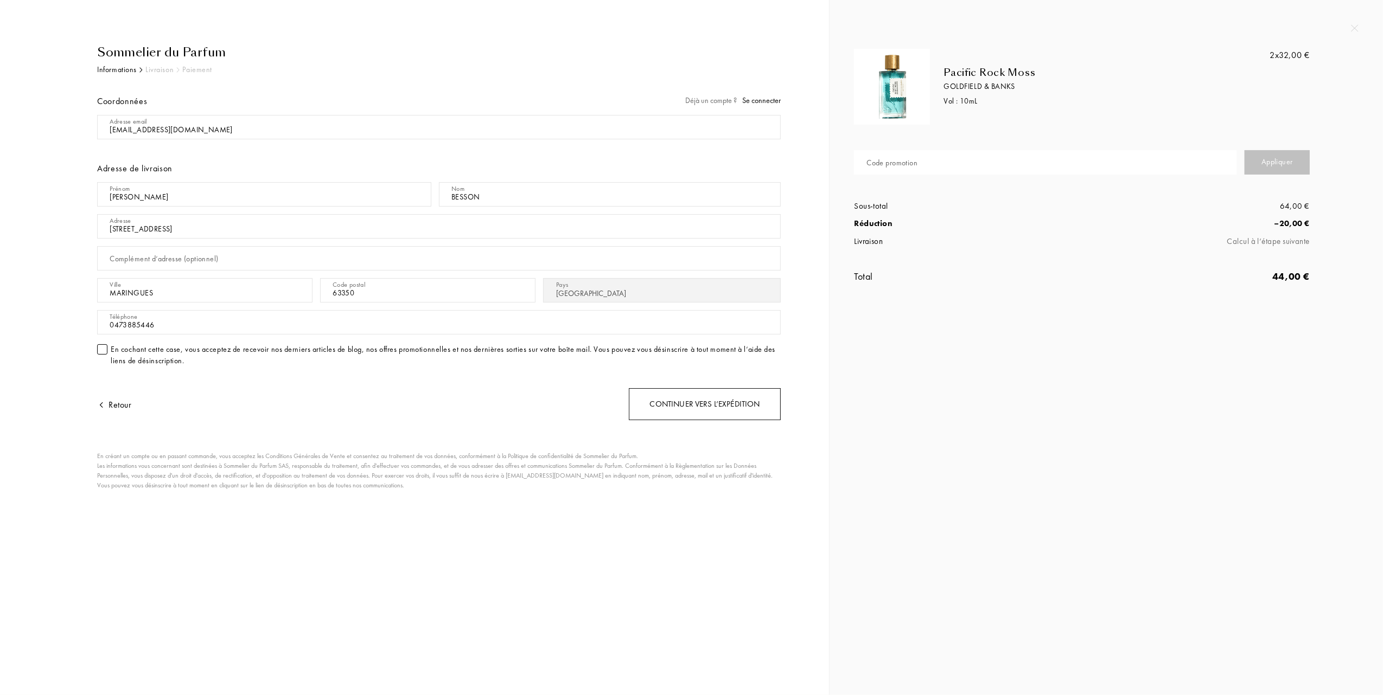
click at [704, 402] on div "Continuer vers l’expédition" at bounding box center [705, 404] width 152 height 32
